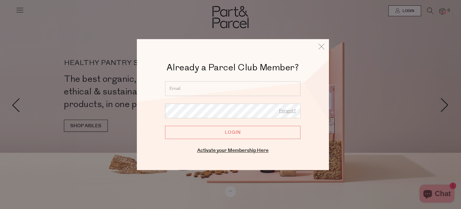
click at [203, 90] on input "email" at bounding box center [232, 88] width 135 height 15
type input "rach.ms@hotmail.com"
click at [202, 136] on input "Login" at bounding box center [232, 131] width 135 height 13
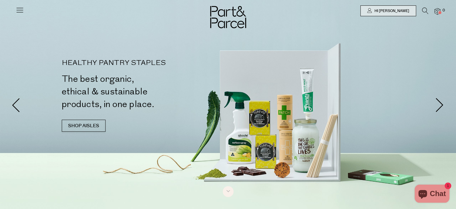
click at [438, 12] on img at bounding box center [438, 11] width 6 height 7
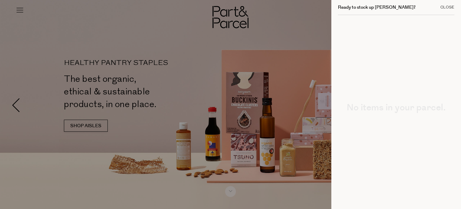
click at [447, 8] on div "Close" at bounding box center [447, 7] width 14 height 4
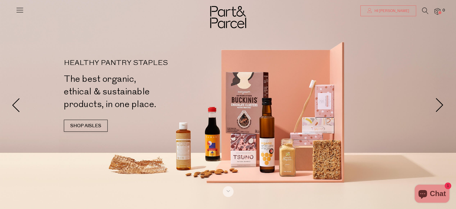
click at [391, 10] on span "Hi [PERSON_NAME]" at bounding box center [391, 10] width 36 height 5
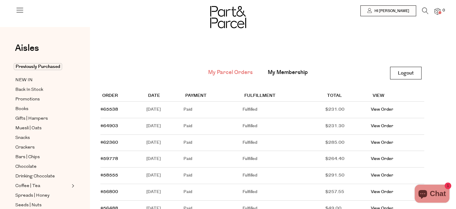
click at [149, 109] on td "June 24, 2025" at bounding box center [164, 109] width 37 height 17
click at [111, 108] on link "#65538" at bounding box center [110, 109] width 18 height 6
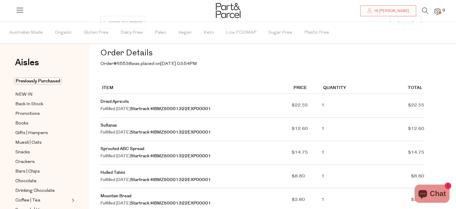
scroll to position [90, 0]
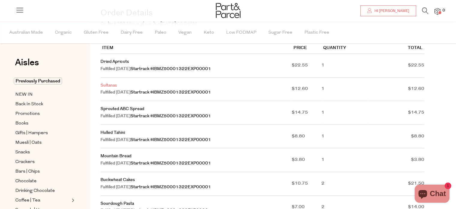
click at [110, 83] on link "Sultanas" at bounding box center [109, 85] width 17 height 6
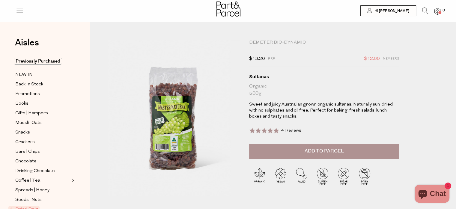
click at [321, 152] on span "Add to Parcel" at bounding box center [324, 150] width 39 height 7
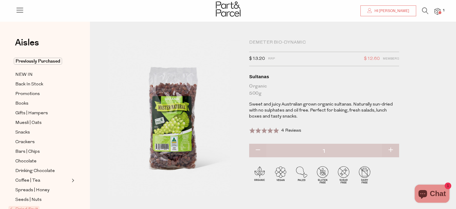
click at [372, 11] on icon at bounding box center [370, 10] width 5 height 5
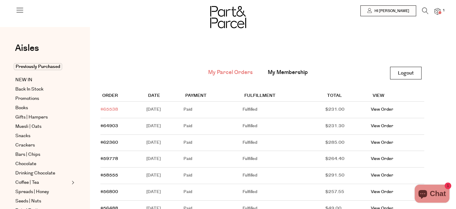
click at [112, 109] on link "#65538" at bounding box center [110, 109] width 18 height 6
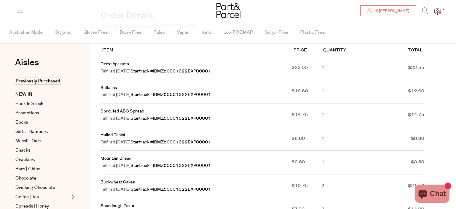
scroll to position [120, 0]
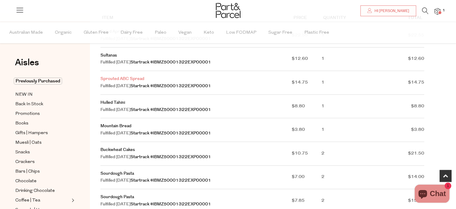
click at [115, 79] on link "Sprouted ABC Spread" at bounding box center [123, 79] width 44 height 6
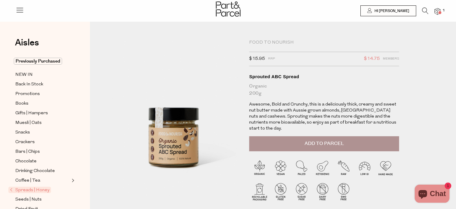
click at [303, 136] on button "Add to Parcel" at bounding box center [324, 143] width 150 height 15
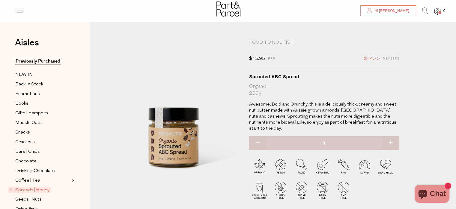
click at [388, 10] on span "Hi [PERSON_NAME]" at bounding box center [391, 10] width 36 height 5
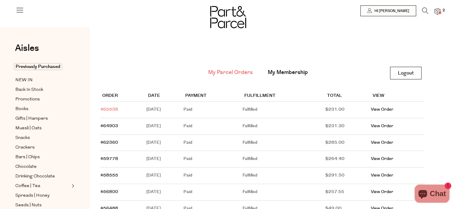
click at [107, 108] on link "#65538" at bounding box center [110, 109] width 18 height 6
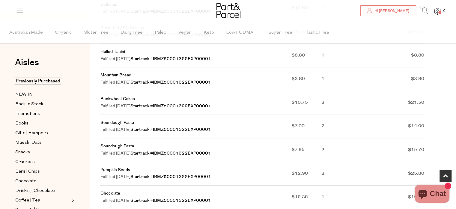
scroll to position [180, 0]
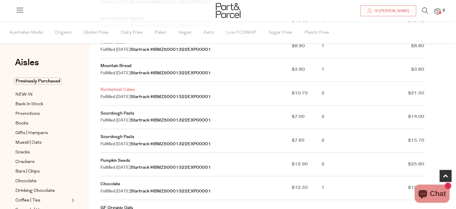
click at [115, 89] on link "Buckwheat Cakes" at bounding box center [118, 89] width 35 height 6
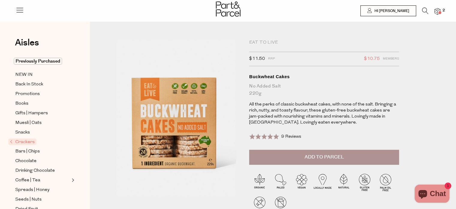
click at [316, 154] on span "Add to Parcel" at bounding box center [324, 156] width 39 height 7
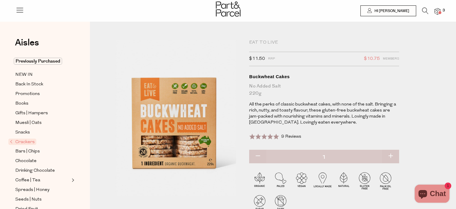
click at [389, 155] on button "button" at bounding box center [390, 155] width 17 height 13
type input "2"
click at [388, 11] on span "Hi [PERSON_NAME]" at bounding box center [391, 10] width 36 height 5
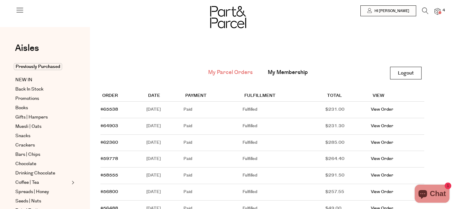
click at [109, 106] on td "#65538" at bounding box center [124, 109] width 46 height 17
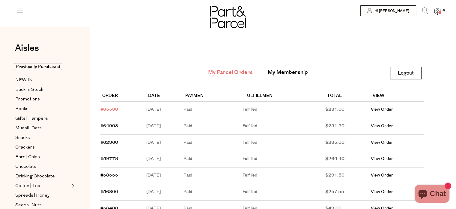
click at [110, 108] on link "#65538" at bounding box center [110, 109] width 18 height 6
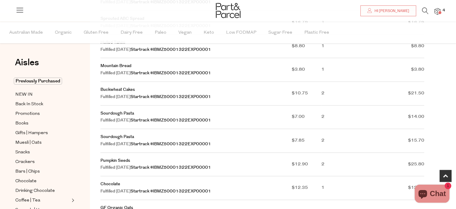
scroll to position [210, 0]
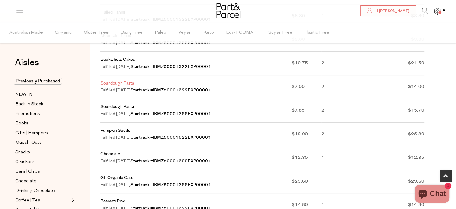
click at [116, 86] on link "Sourdough Pasta" at bounding box center [118, 83] width 34 height 6
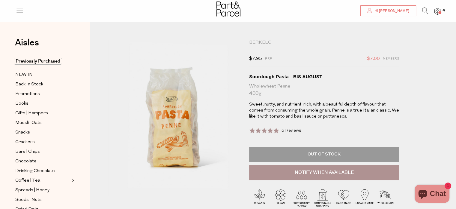
click at [394, 9] on span "Hi [PERSON_NAME]" at bounding box center [391, 10] width 36 height 5
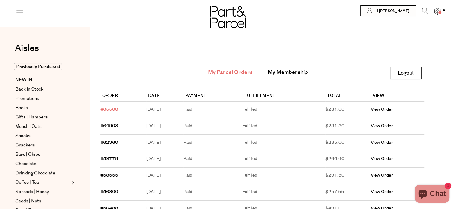
click at [113, 108] on link "#65538" at bounding box center [110, 109] width 18 height 6
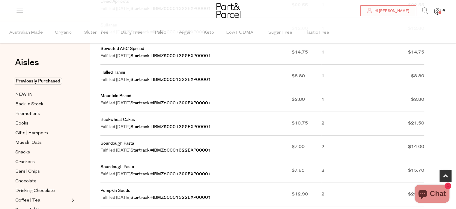
scroll to position [180, 0]
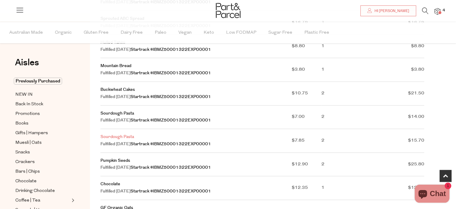
click at [115, 139] on link "Sourdough Pasta" at bounding box center [118, 137] width 34 height 6
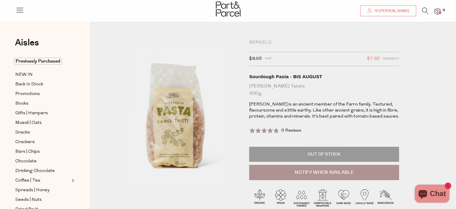
click at [391, 12] on span "Hi [PERSON_NAME]" at bounding box center [391, 10] width 36 height 5
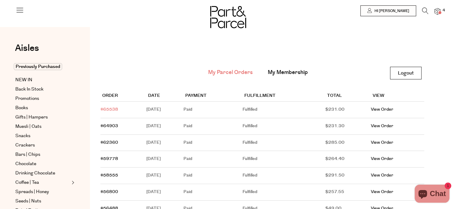
click at [111, 108] on link "#65538" at bounding box center [110, 109] width 18 height 6
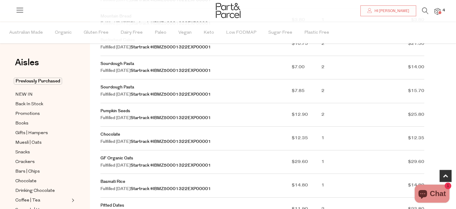
scroll to position [240, 0]
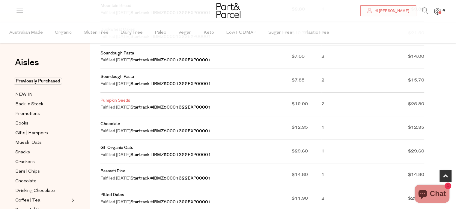
click at [114, 103] on link "Pumpkin Seeds" at bounding box center [116, 100] width 30 height 6
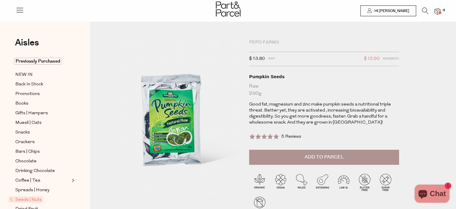
click at [322, 156] on span "Add to Parcel" at bounding box center [324, 156] width 39 height 7
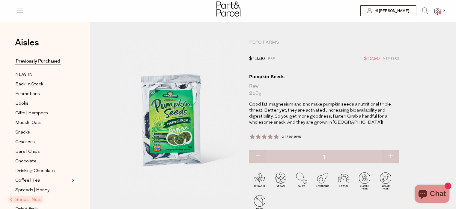
click at [391, 155] on button "button" at bounding box center [390, 155] width 17 height 13
type input "2"
click at [389, 11] on span "Hi [PERSON_NAME]" at bounding box center [391, 10] width 36 height 5
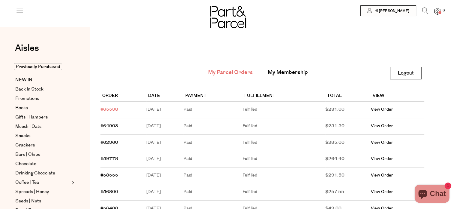
click at [109, 110] on link "#65538" at bounding box center [110, 109] width 18 height 6
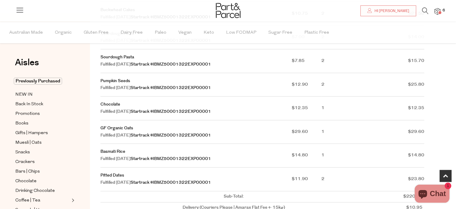
scroll to position [270, 0]
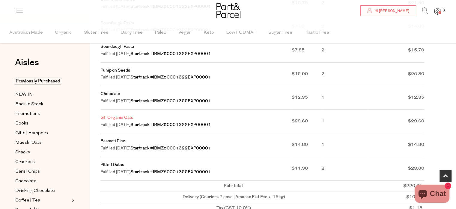
click at [115, 120] on link "GF Organic Oats" at bounding box center [117, 117] width 33 height 6
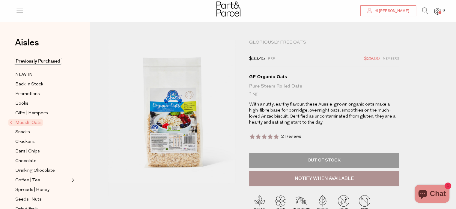
click at [391, 11] on span "Hi [PERSON_NAME]" at bounding box center [391, 10] width 36 height 5
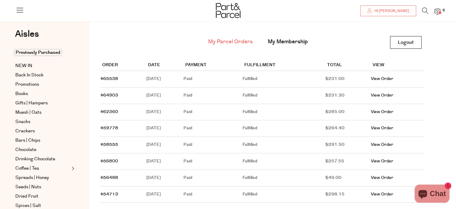
scroll to position [30, 0]
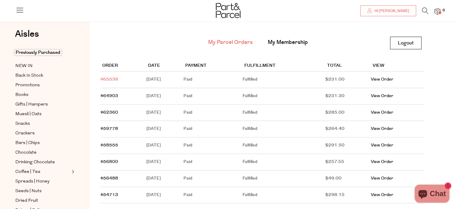
click at [113, 78] on link "#65538" at bounding box center [110, 79] width 18 height 6
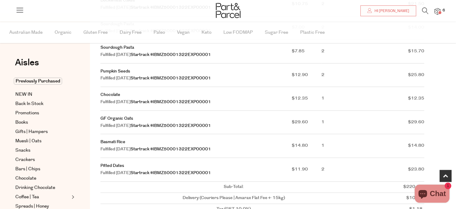
scroll to position [300, 0]
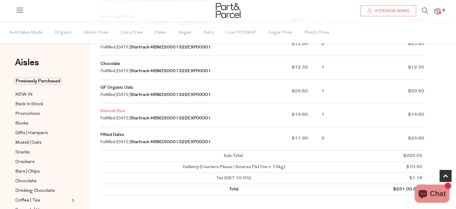
click at [115, 114] on link "Basmati Rice" at bounding box center [113, 111] width 25 height 6
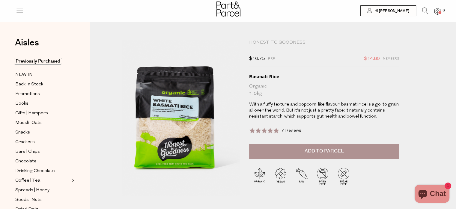
click at [323, 150] on span "Add to Parcel" at bounding box center [324, 150] width 39 height 7
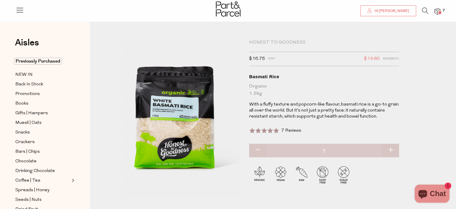
click at [391, 8] on span "Hi [PERSON_NAME]" at bounding box center [391, 10] width 36 height 5
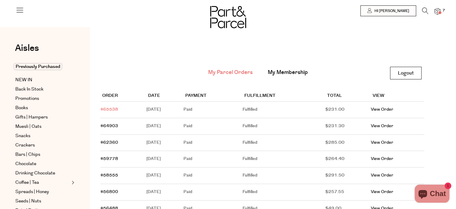
click at [110, 107] on link "#65538" at bounding box center [110, 109] width 18 height 6
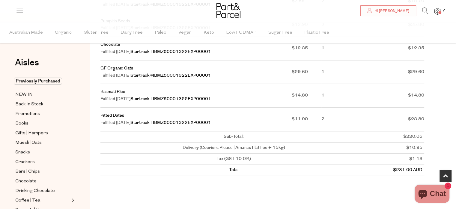
scroll to position [330, 0]
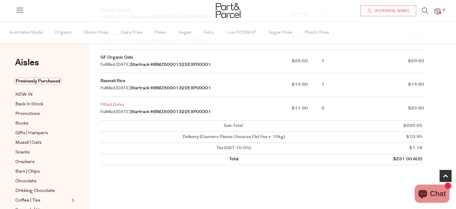
click at [113, 107] on link "Pitted Dates" at bounding box center [113, 104] width 24 height 6
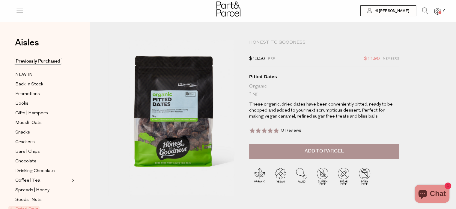
click at [324, 149] on span "Add to Parcel" at bounding box center [324, 150] width 39 height 7
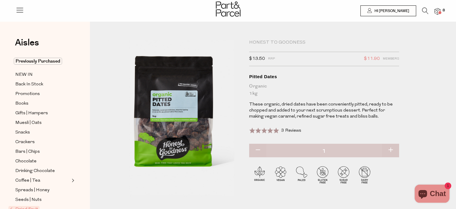
click at [393, 149] on button "button" at bounding box center [390, 149] width 17 height 13
type input "2"
click at [387, 11] on link "Hi [PERSON_NAME]" at bounding box center [389, 10] width 56 height 11
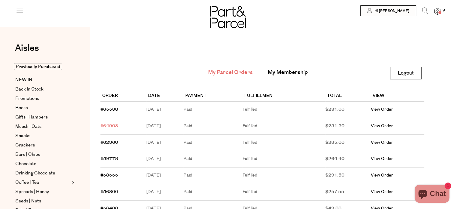
click at [108, 125] on link "#64903" at bounding box center [110, 126] width 18 height 6
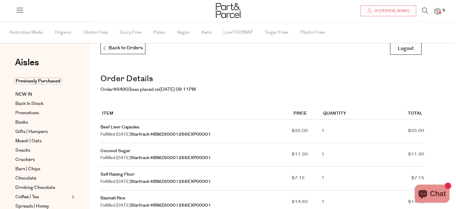
scroll to position [60, 0]
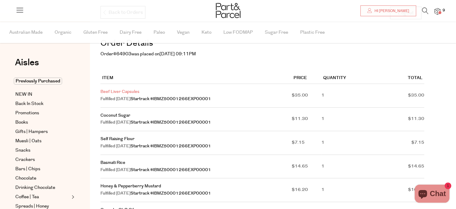
click at [122, 91] on link "Beef Liver Capsules" at bounding box center [120, 92] width 39 height 6
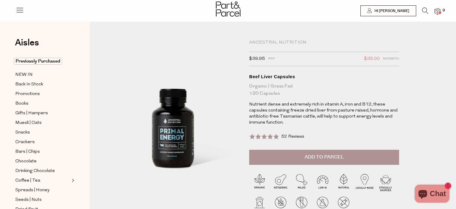
click at [324, 156] on span "Add to Parcel" at bounding box center [324, 156] width 39 height 7
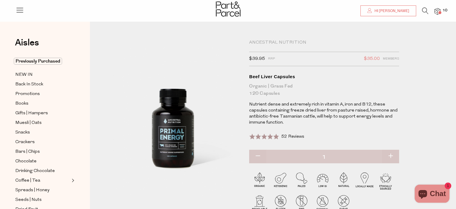
click at [393, 8] on span "Hi [PERSON_NAME]" at bounding box center [391, 10] width 36 height 5
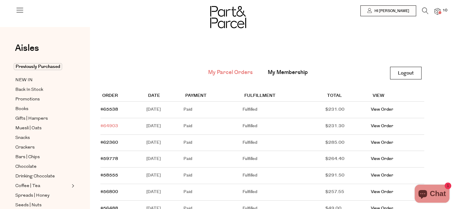
click at [111, 123] on link "#64903" at bounding box center [110, 126] width 18 height 6
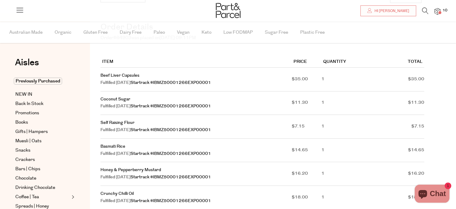
scroll to position [90, 0]
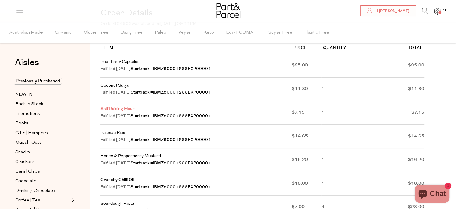
click at [118, 107] on link "Self Raising Flour" at bounding box center [118, 109] width 34 height 6
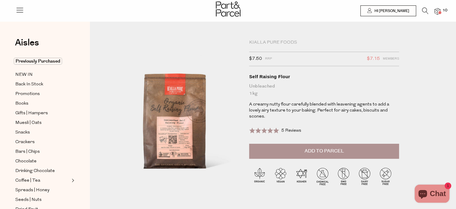
click at [318, 147] on span "Add to Parcel" at bounding box center [324, 150] width 39 height 7
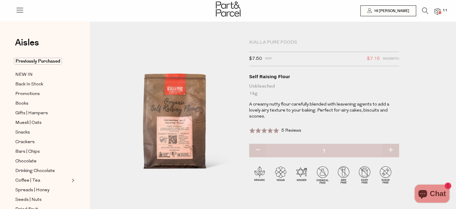
click at [393, 143] on button "button" at bounding box center [390, 149] width 17 height 13
type input "2"
click at [395, 10] on span "Hi [PERSON_NAME]" at bounding box center [391, 10] width 36 height 5
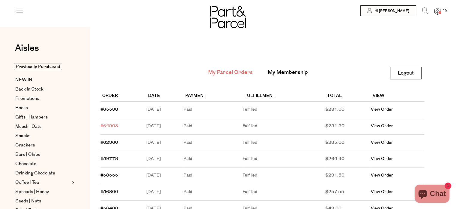
click at [108, 124] on link "#64903" at bounding box center [110, 126] width 18 height 6
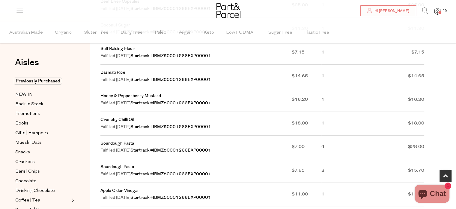
scroll to position [210, 0]
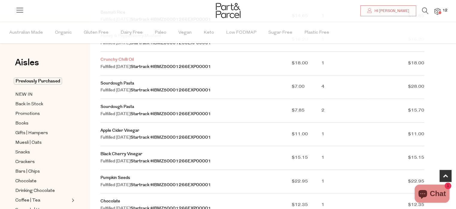
click at [113, 60] on link "Crunchy Chilli Oil" at bounding box center [117, 59] width 33 height 6
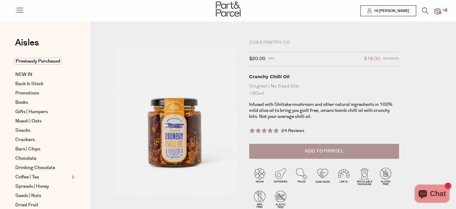
click at [312, 150] on span "Add to Parcel" at bounding box center [324, 150] width 39 height 7
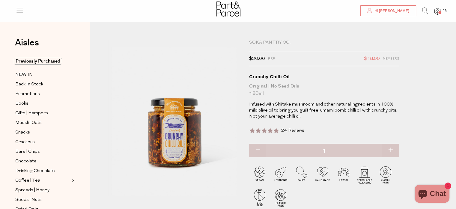
click at [389, 12] on span "Hi [PERSON_NAME]" at bounding box center [391, 10] width 36 height 5
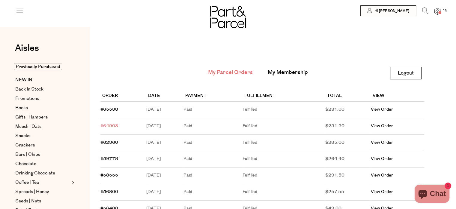
click at [107, 125] on link "#64903" at bounding box center [110, 126] width 18 height 6
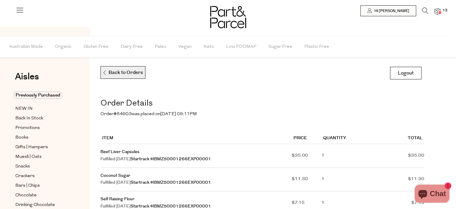
click at [117, 76] on p "Back to Orders" at bounding box center [122, 72] width 41 height 13
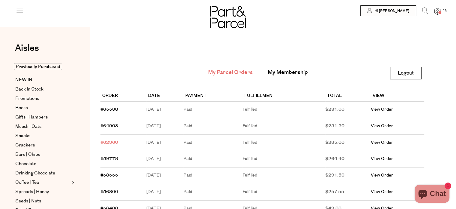
click at [109, 141] on link "#62360" at bounding box center [110, 142] width 18 height 6
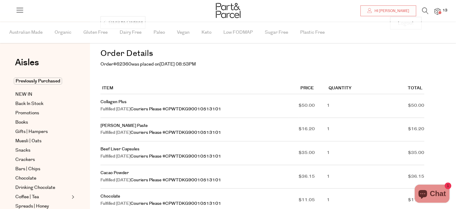
scroll to position [60, 0]
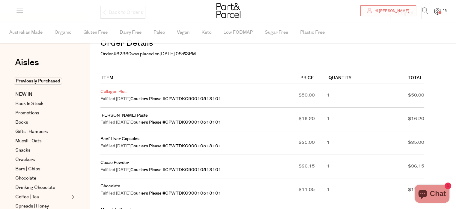
click at [116, 92] on link "Collagen Plus" at bounding box center [114, 92] width 26 height 6
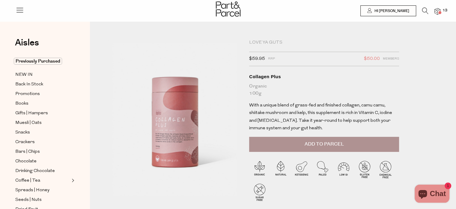
click at [325, 143] on span "Add to Parcel" at bounding box center [324, 143] width 39 height 7
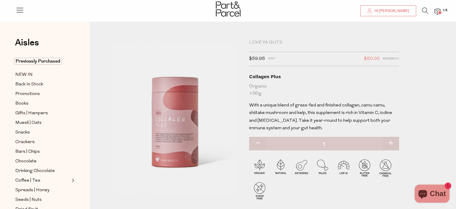
click at [394, 9] on span "Hi [PERSON_NAME]" at bounding box center [391, 10] width 36 height 5
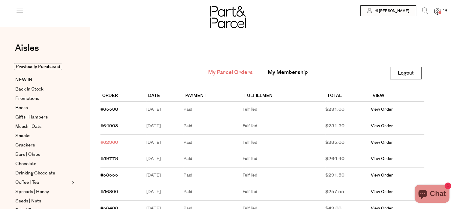
click at [113, 142] on link "#62360" at bounding box center [110, 142] width 18 height 6
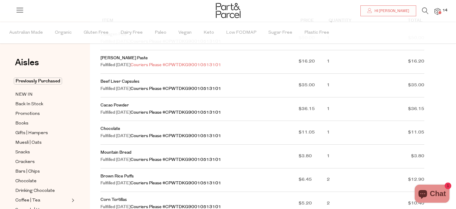
scroll to position [150, 0]
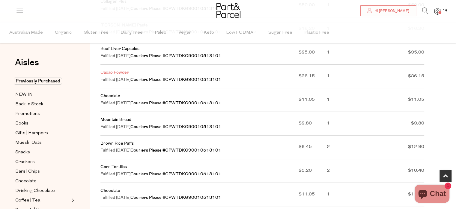
click at [111, 72] on link "Cacao Powder" at bounding box center [115, 72] width 29 height 6
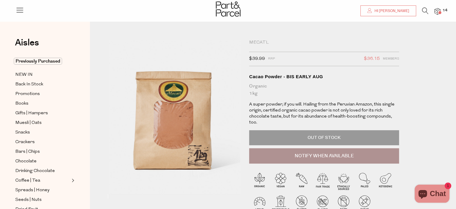
click at [397, 12] on span "Hi [PERSON_NAME]" at bounding box center [391, 10] width 36 height 5
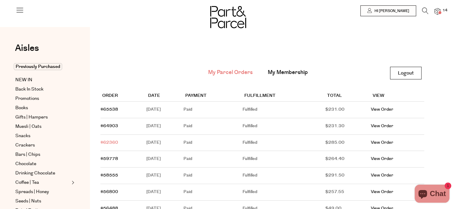
click at [112, 142] on link "#62360" at bounding box center [110, 142] width 18 height 6
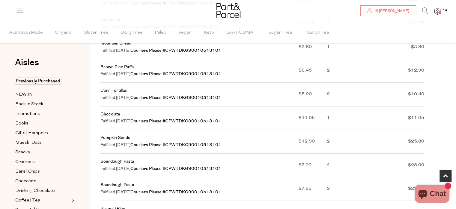
scroll to position [240, 0]
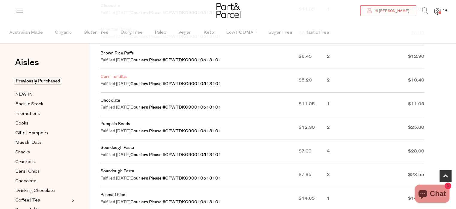
click at [112, 79] on link "Corn Tortillas" at bounding box center [114, 77] width 26 height 6
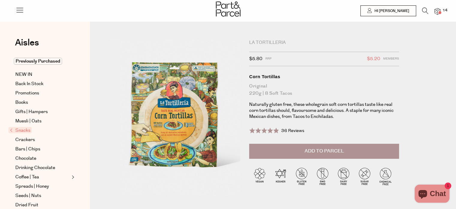
click at [327, 153] on span "Add to Parcel" at bounding box center [324, 150] width 39 height 7
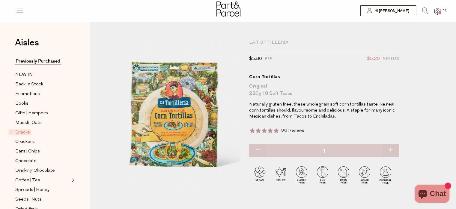
click at [391, 150] on button "button" at bounding box center [390, 149] width 17 height 13
type input "2"
click at [391, 12] on span "Hi [PERSON_NAME]" at bounding box center [391, 10] width 36 height 5
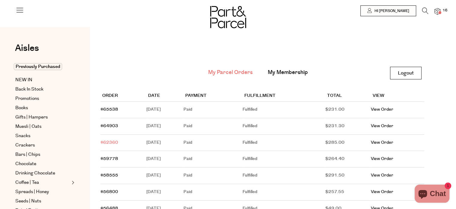
click at [112, 143] on link "#62360" at bounding box center [110, 142] width 18 height 6
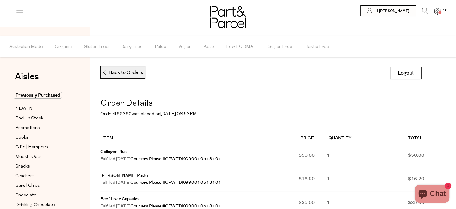
click at [116, 74] on p "Back to Orders" at bounding box center [122, 72] width 41 height 13
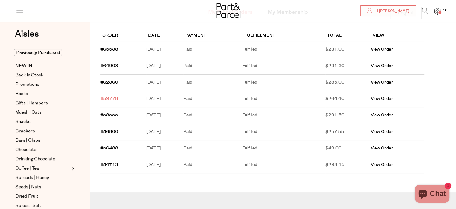
click at [110, 98] on link "#59778" at bounding box center [110, 98] width 18 height 6
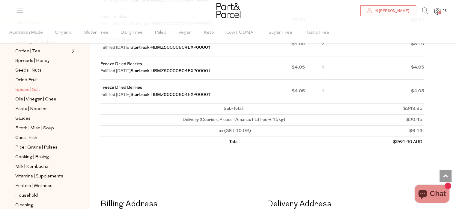
scroll to position [150, 0]
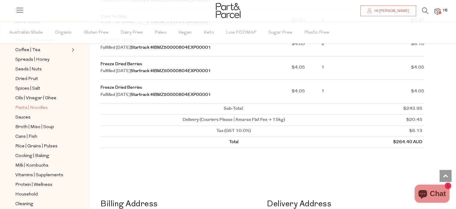
click at [28, 104] on span "Pasta | Noodles" at bounding box center [31, 107] width 32 height 7
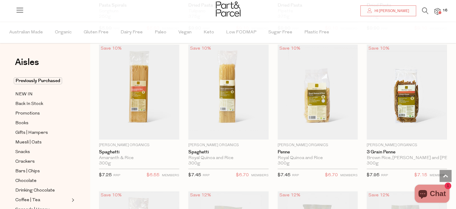
scroll to position [510, 0]
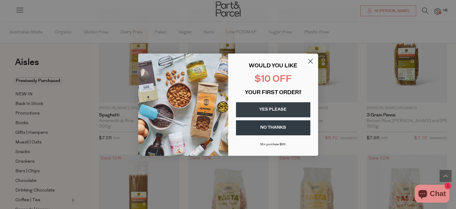
click at [312, 59] on circle "Close dialog" at bounding box center [311, 61] width 10 height 10
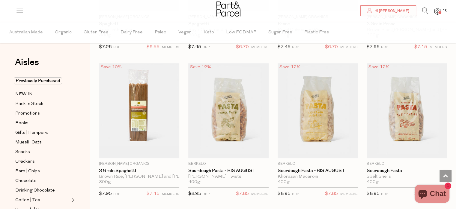
scroll to position [600, 0]
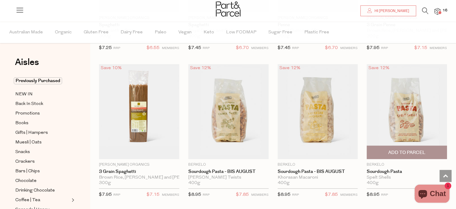
click at [404, 149] on span "Add To Parcel" at bounding box center [407, 152] width 37 height 6
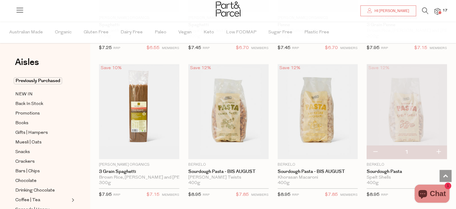
click at [440, 149] on button "button" at bounding box center [438, 151] width 17 height 13
type input "2"
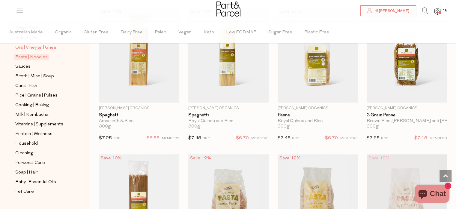
scroll to position [210, 0]
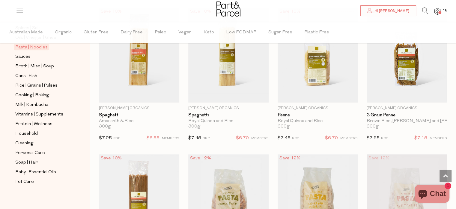
click at [442, 10] on span "18" at bounding box center [445, 10] width 8 height 5
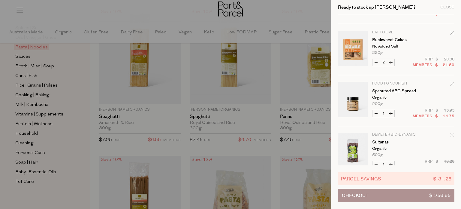
scroll to position [461, 0]
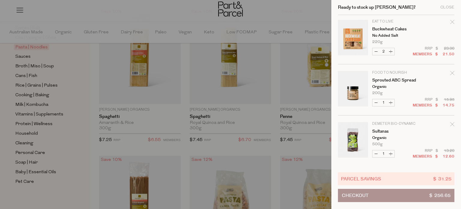
click at [66, 134] on div at bounding box center [230, 104] width 461 height 209
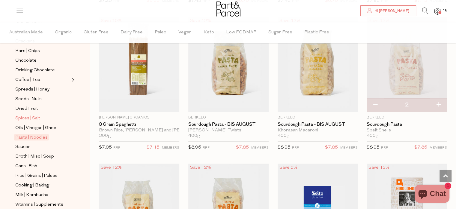
scroll to position [90, 0]
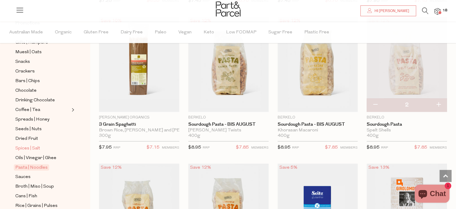
click at [23, 145] on span "Spices | Salt" at bounding box center [27, 148] width 25 height 7
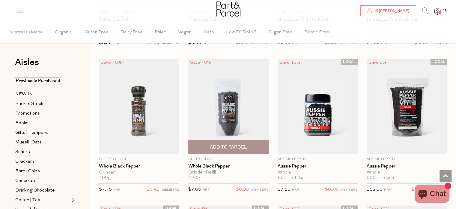
scroll to position [480, 0]
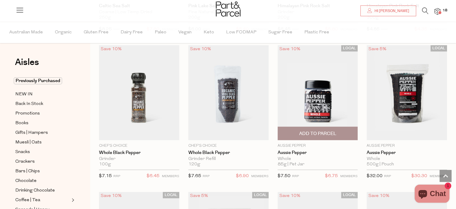
click at [316, 104] on img at bounding box center [318, 92] width 80 height 95
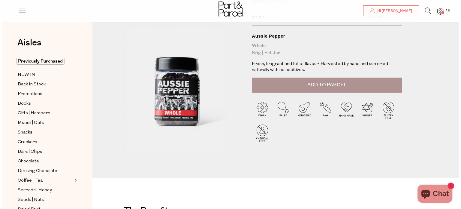
scroll to position [30, 0]
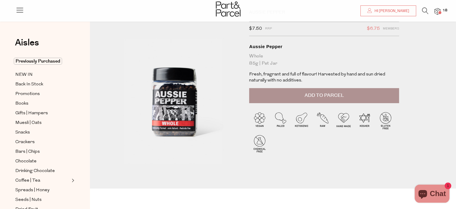
click at [303, 93] on button "Add to Parcel" at bounding box center [324, 95] width 150 height 15
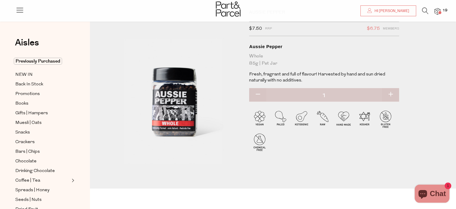
click at [438, 11] on img at bounding box center [438, 11] width 6 height 7
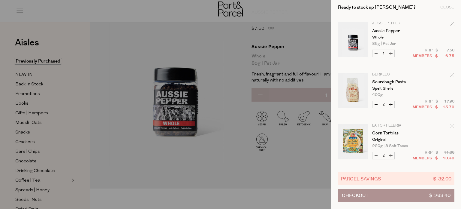
click at [373, 196] on button "Checkout $ 263.40" at bounding box center [396, 194] width 116 height 13
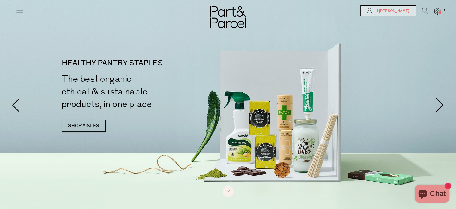
click at [405, 8] on link "Hi [PERSON_NAME]" at bounding box center [389, 10] width 56 height 11
